Goal: Find specific page/section: Find specific page/section

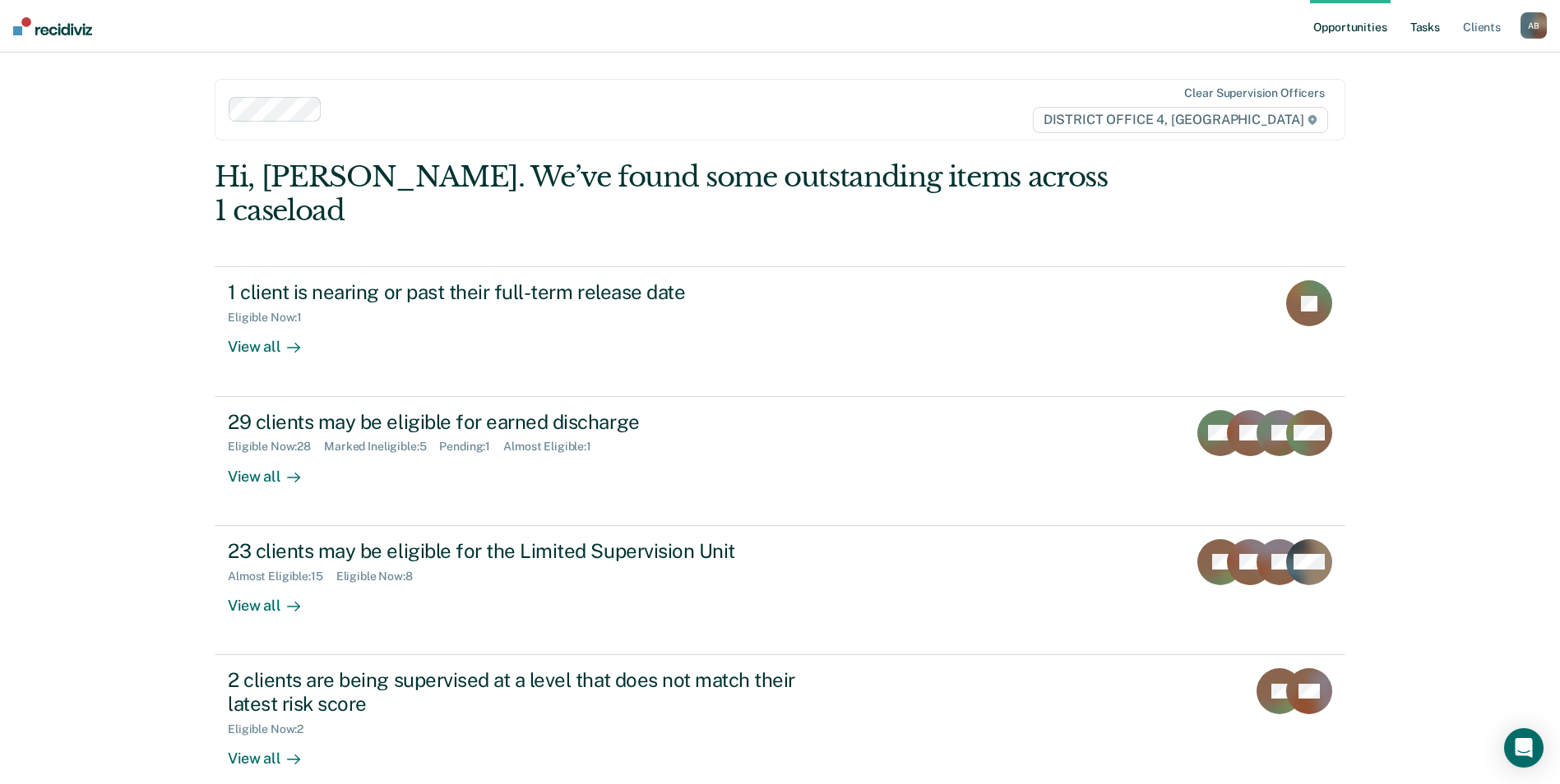
click at [1428, 33] on link "Tasks" at bounding box center [1426, 26] width 36 height 53
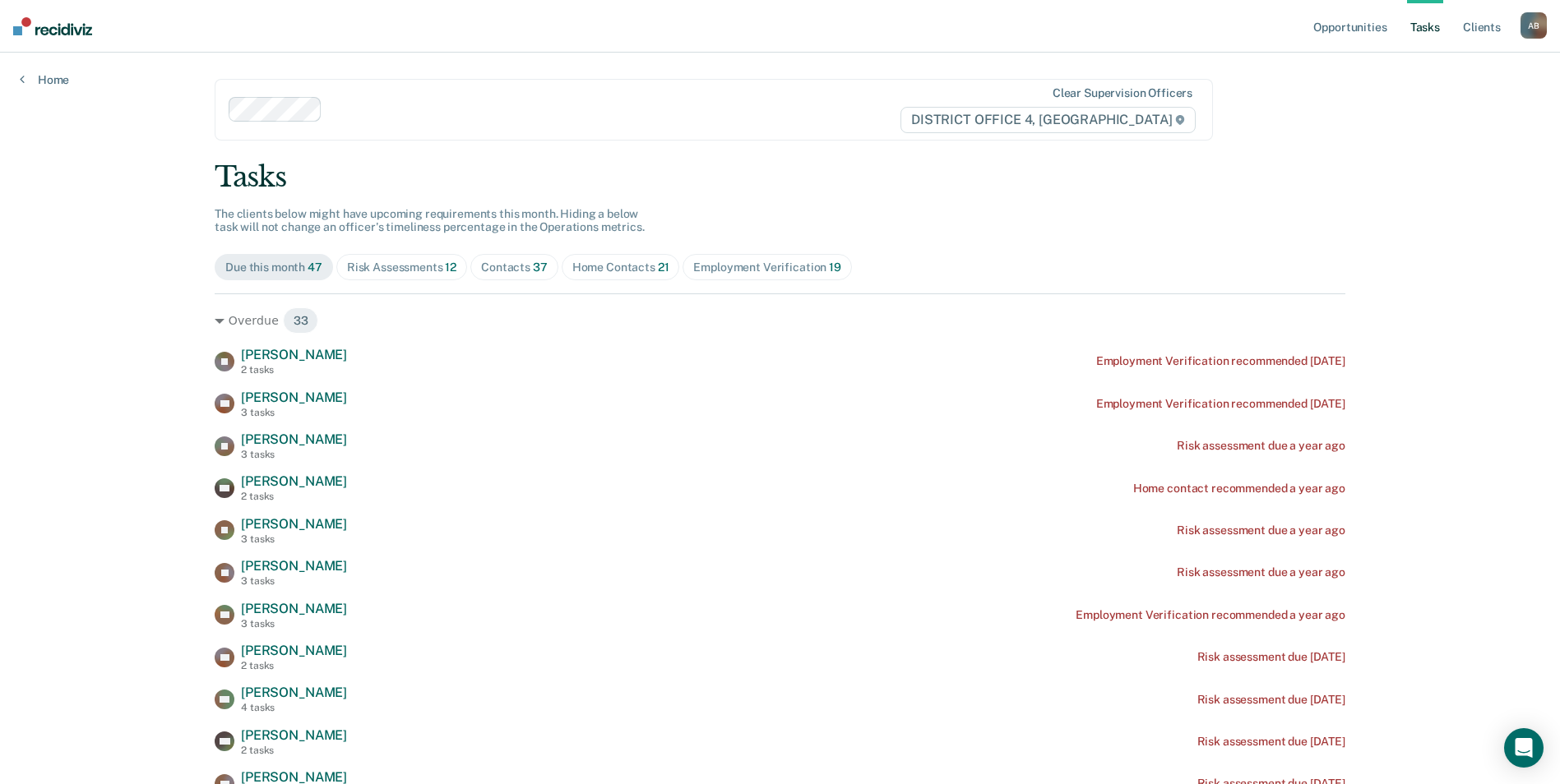
click at [402, 273] on div "Risk Assessments 12" at bounding box center [402, 268] width 109 height 14
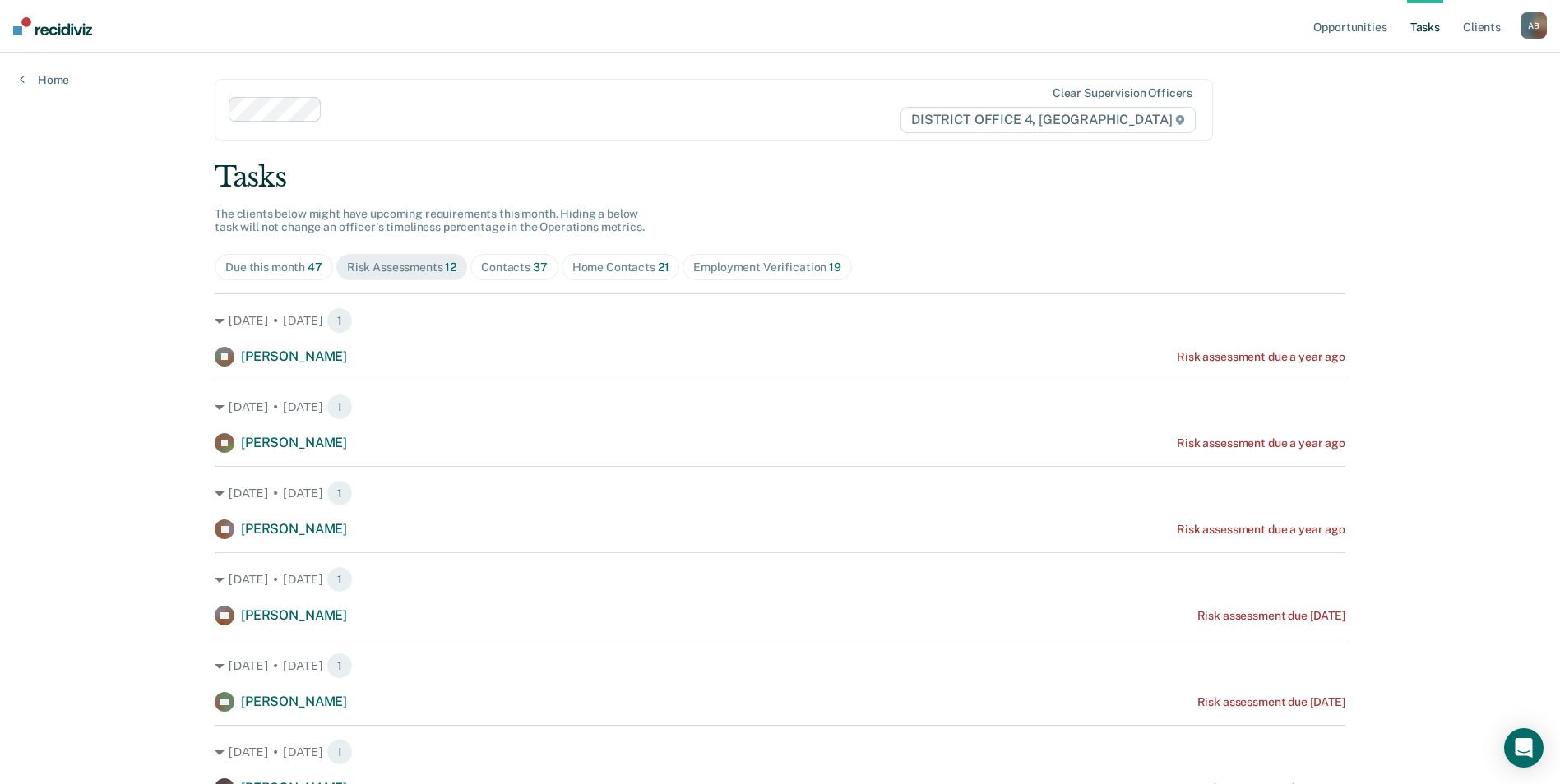
click at [524, 271] on div "Contacts 37" at bounding box center [515, 268] width 66 height 14
click at [642, 268] on div "Home Contacts 21" at bounding box center [620, 268] width 97 height 14
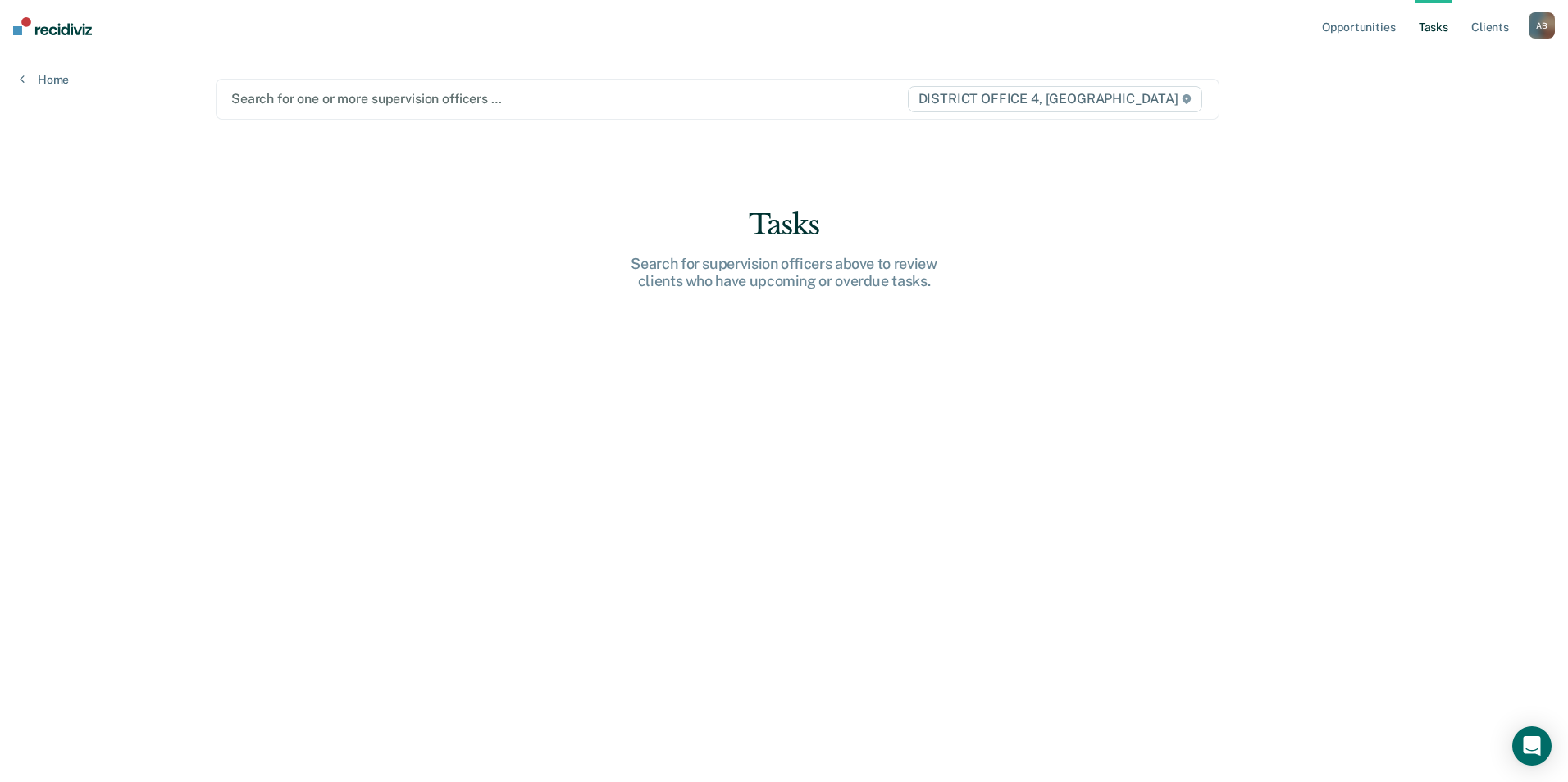
type input "b"
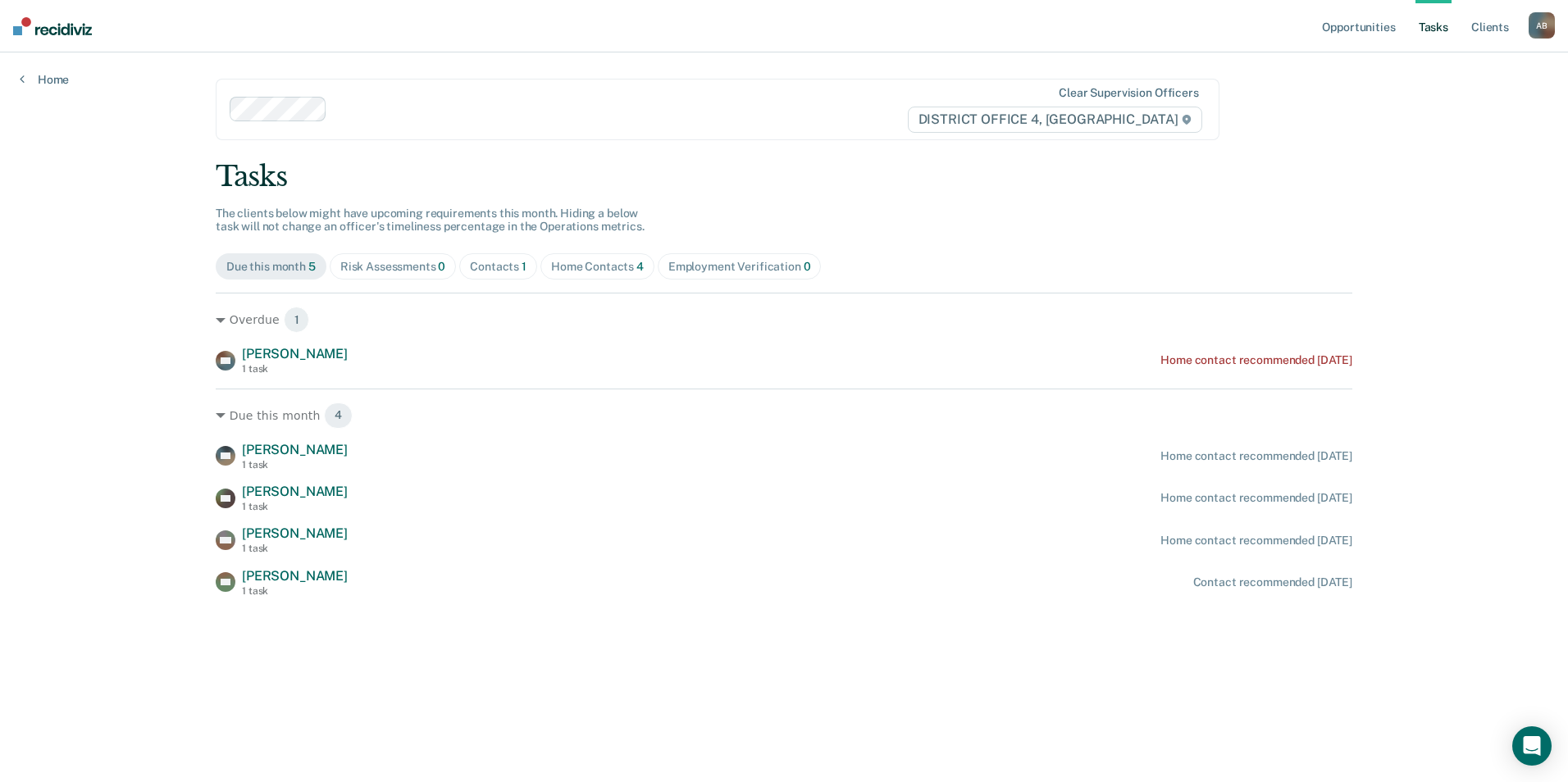
click at [506, 272] on div "Contacts 1" at bounding box center [498, 267] width 56 height 14
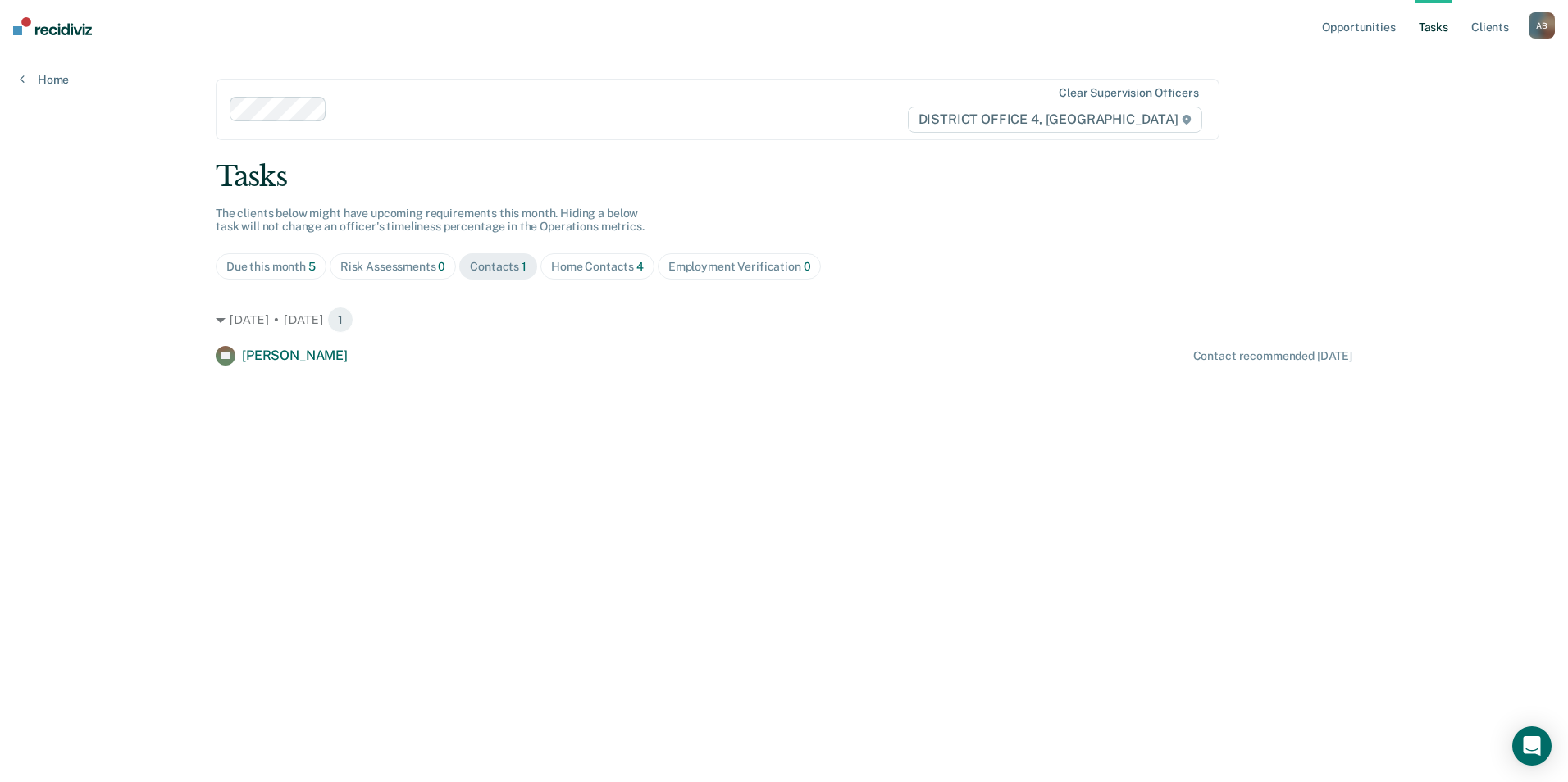
click at [569, 273] on div "Home Contacts 4" at bounding box center [597, 267] width 93 height 14
